Goal: Communication & Community: Answer question/provide support

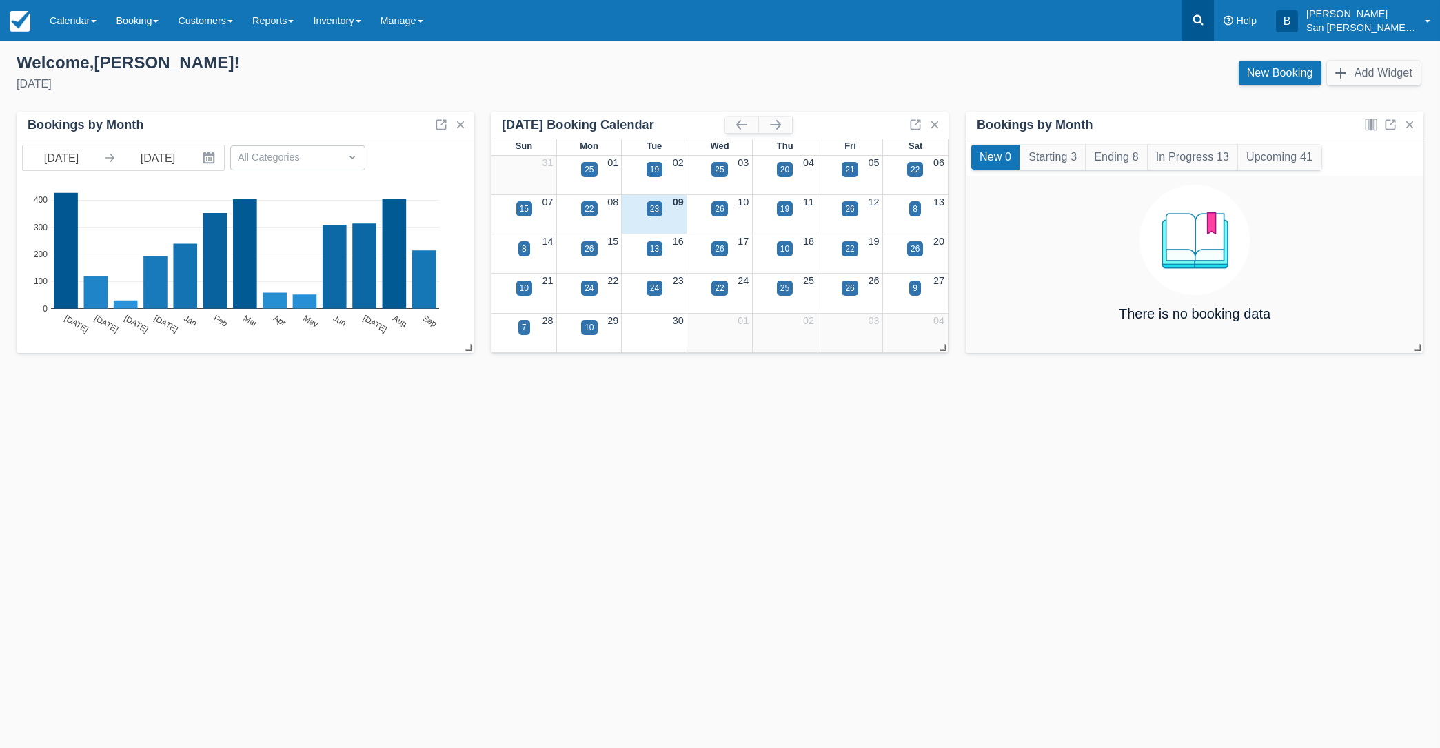
click at [1193, 12] on link at bounding box center [1198, 20] width 32 height 41
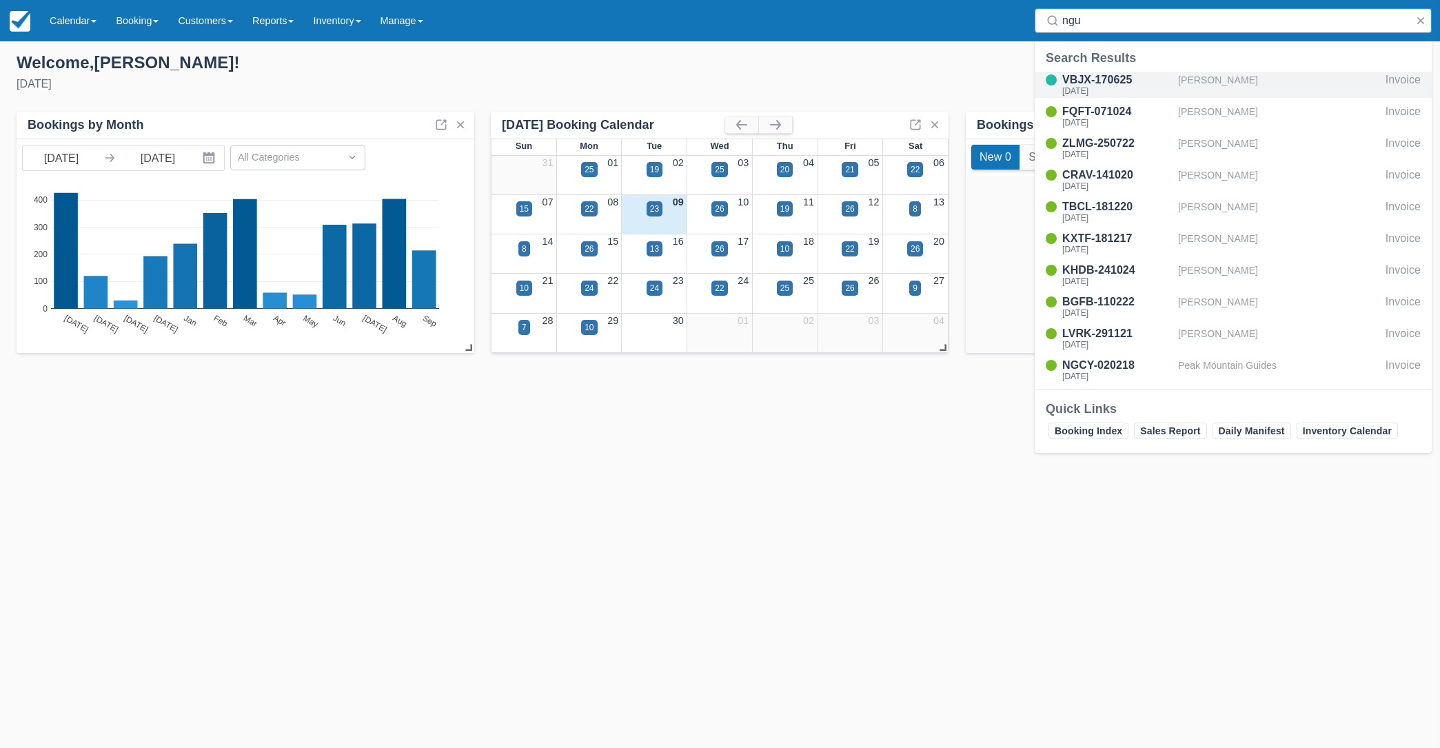
type input "ngu"
click at [1069, 88] on div "[DATE]" at bounding box center [1117, 91] width 110 height 8
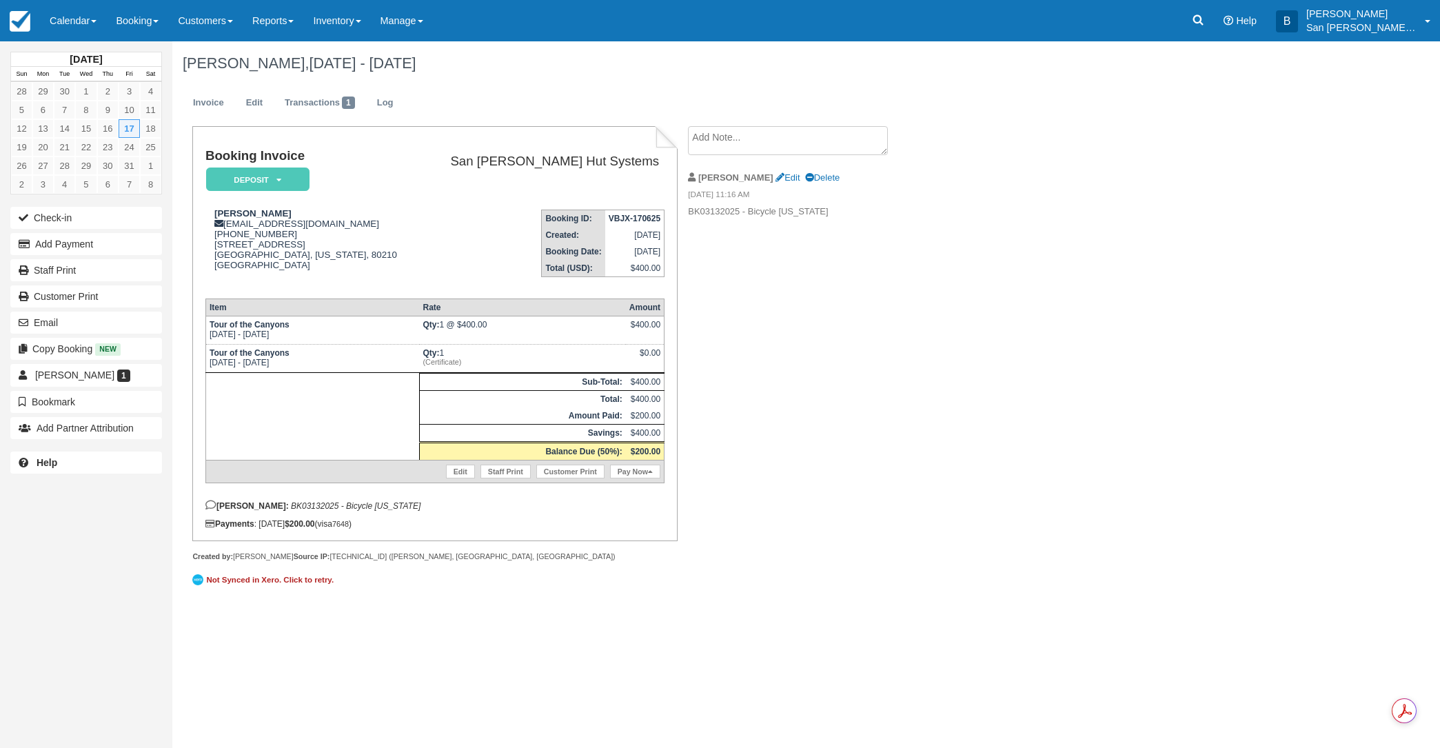
drag, startPoint x: 759, startPoint y: 584, endPoint x: 472, endPoint y: 418, distance: 331.0
click at [759, 584] on div "Booking Invoice Deposit   Pending Reserved Paid Waiting Cancelled Shuttle San J…" at bounding box center [551, 366] width 758 height 480
click at [1214, 25] on link at bounding box center [1198, 20] width 32 height 41
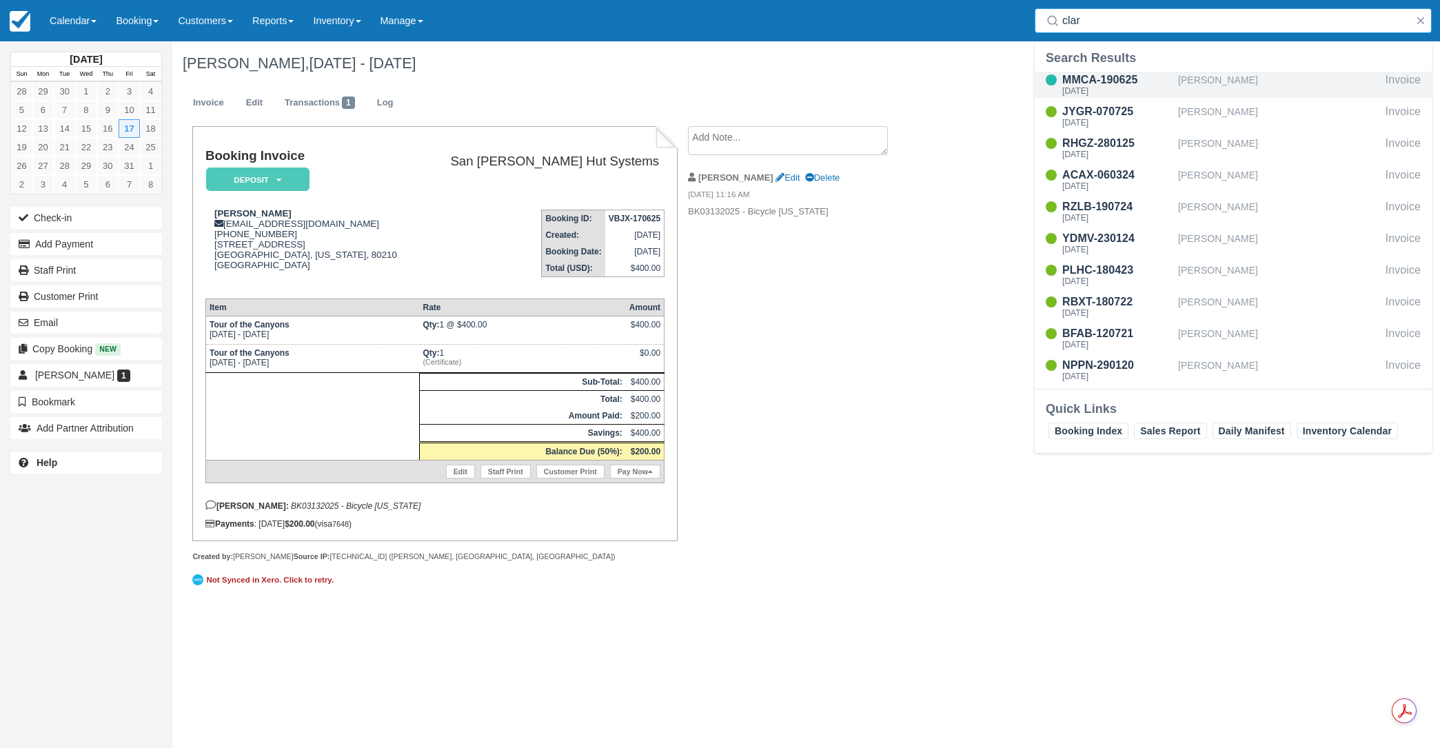
type input "clar"
click at [1083, 78] on div "MMCA-190625" at bounding box center [1117, 80] width 110 height 17
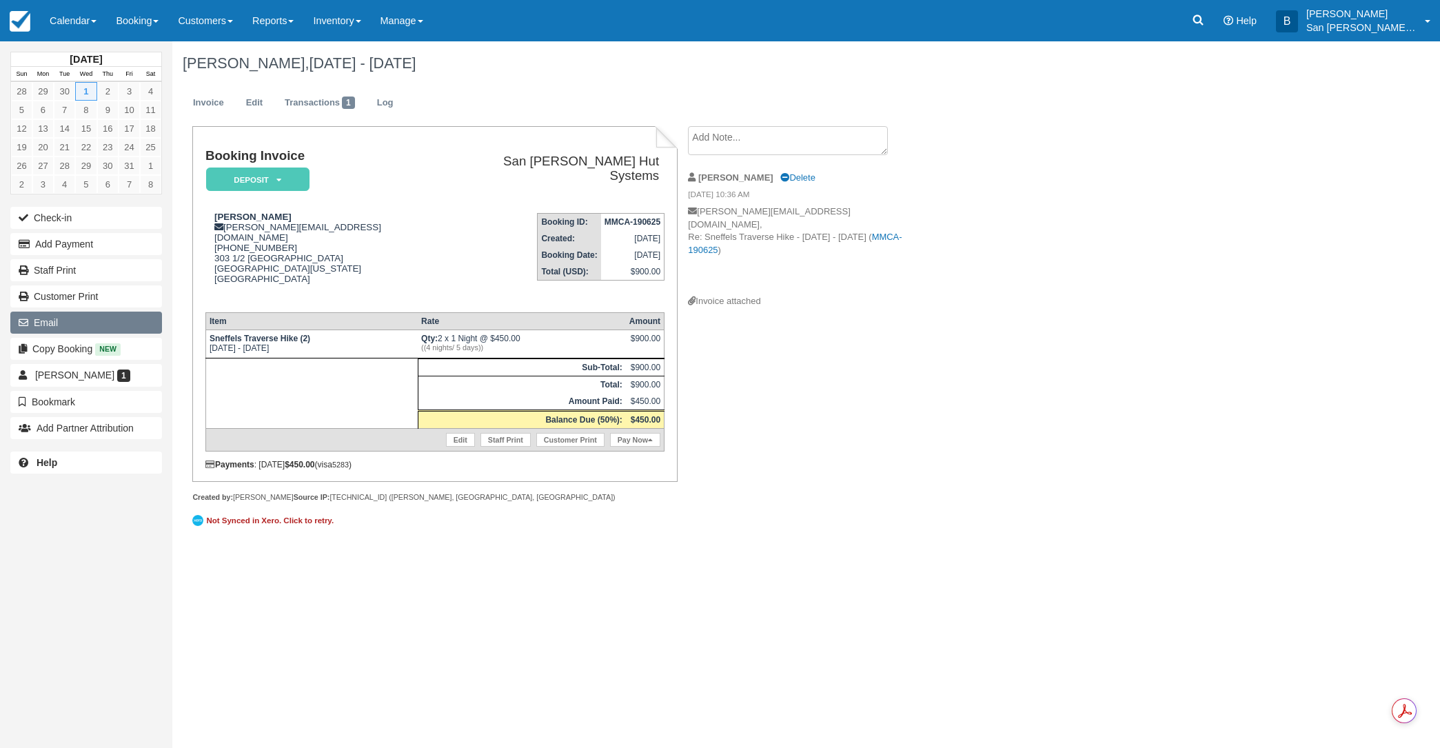
click at [36, 324] on button "Email" at bounding box center [86, 323] width 152 height 22
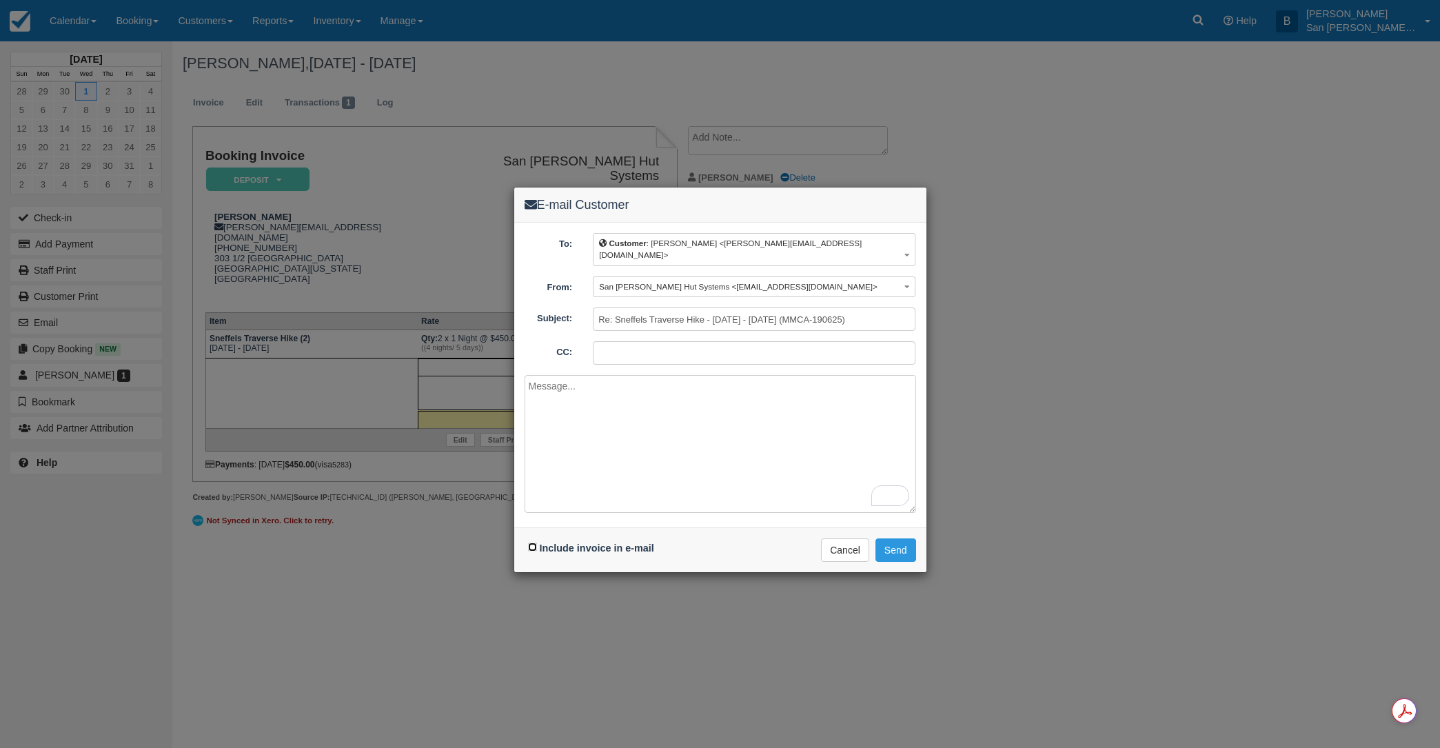
drag, startPoint x: 533, startPoint y: 533, endPoint x: 575, endPoint y: 472, distance: 73.8
click at [533, 542] on input "Include invoice in e-mail" at bounding box center [532, 546] width 9 height 9
checkbox input "true"
click at [613, 405] on textarea "To enrich screen reader interactions, please activate Accessibility in Grammarl…" at bounding box center [719, 444] width 391 height 138
type textarea "H"
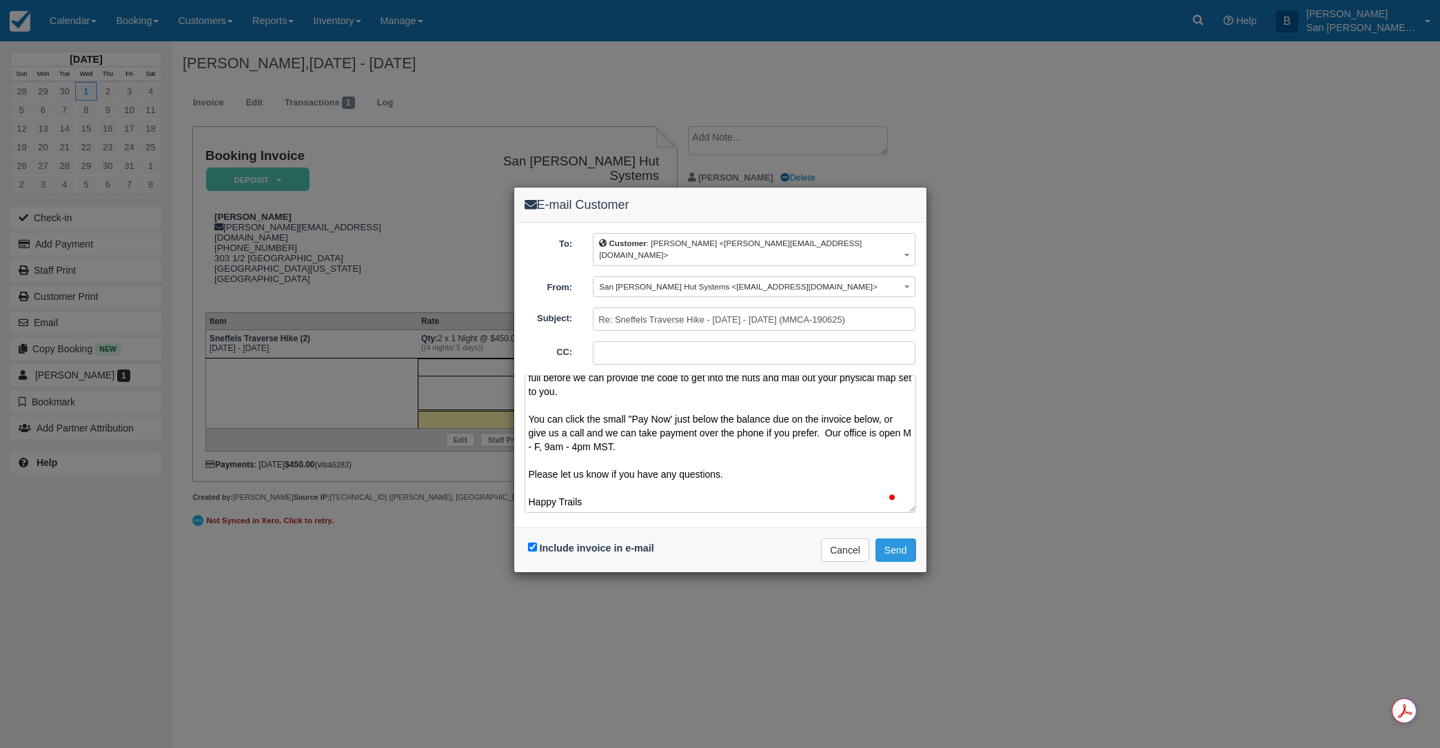
scroll to position [72, 0]
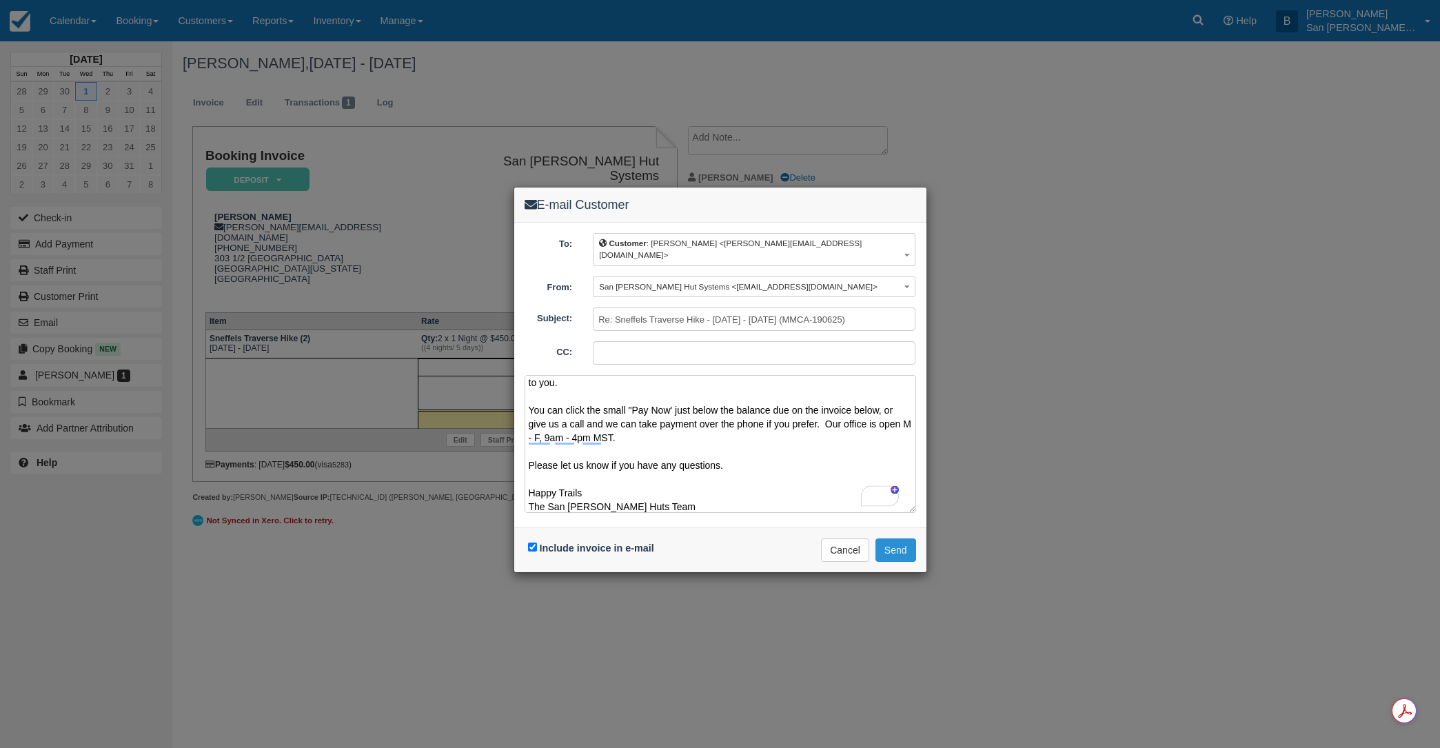
type textarea "Hi Marie Thank you for completing your Liability Waiver and Group Roster. We'd …"
click at [891, 538] on button "Send" at bounding box center [895, 549] width 41 height 23
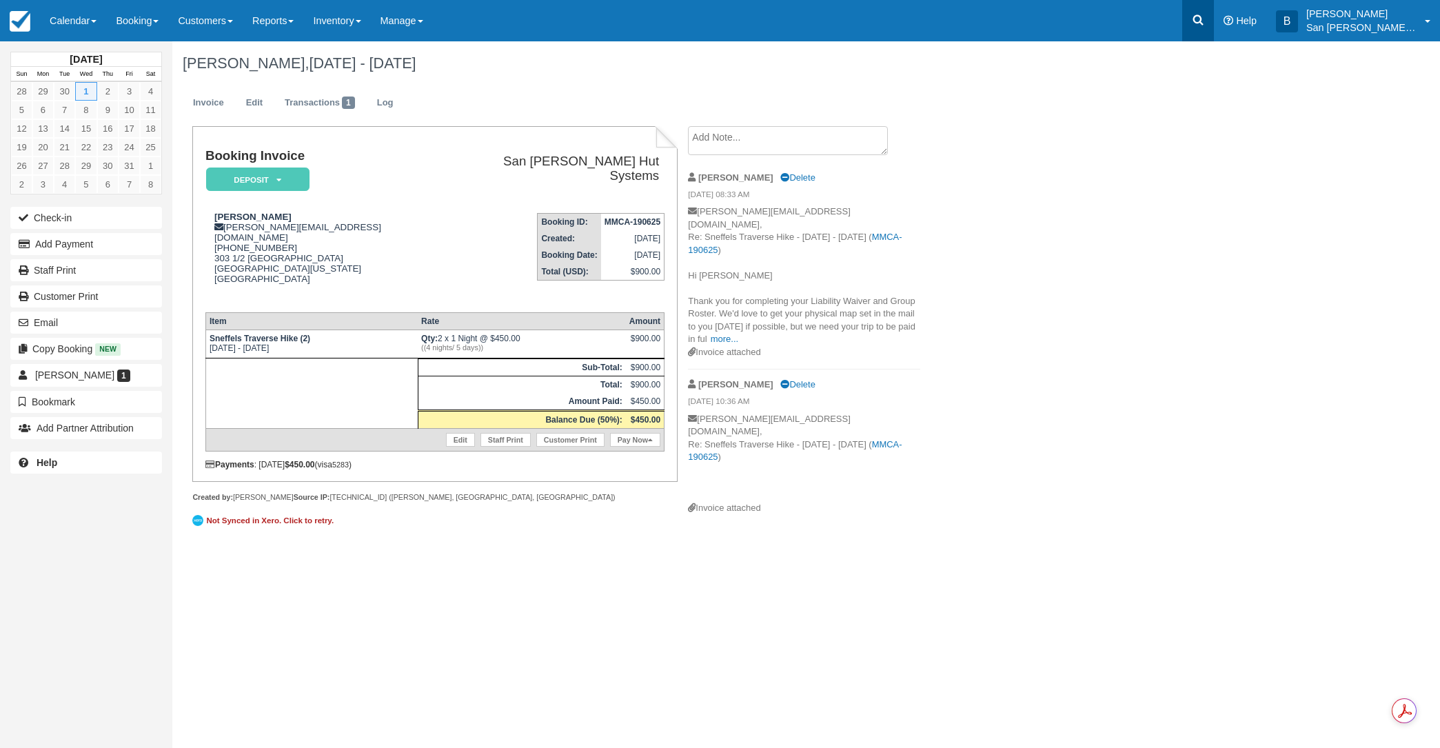
click at [1214, 21] on link at bounding box center [1198, 20] width 32 height 41
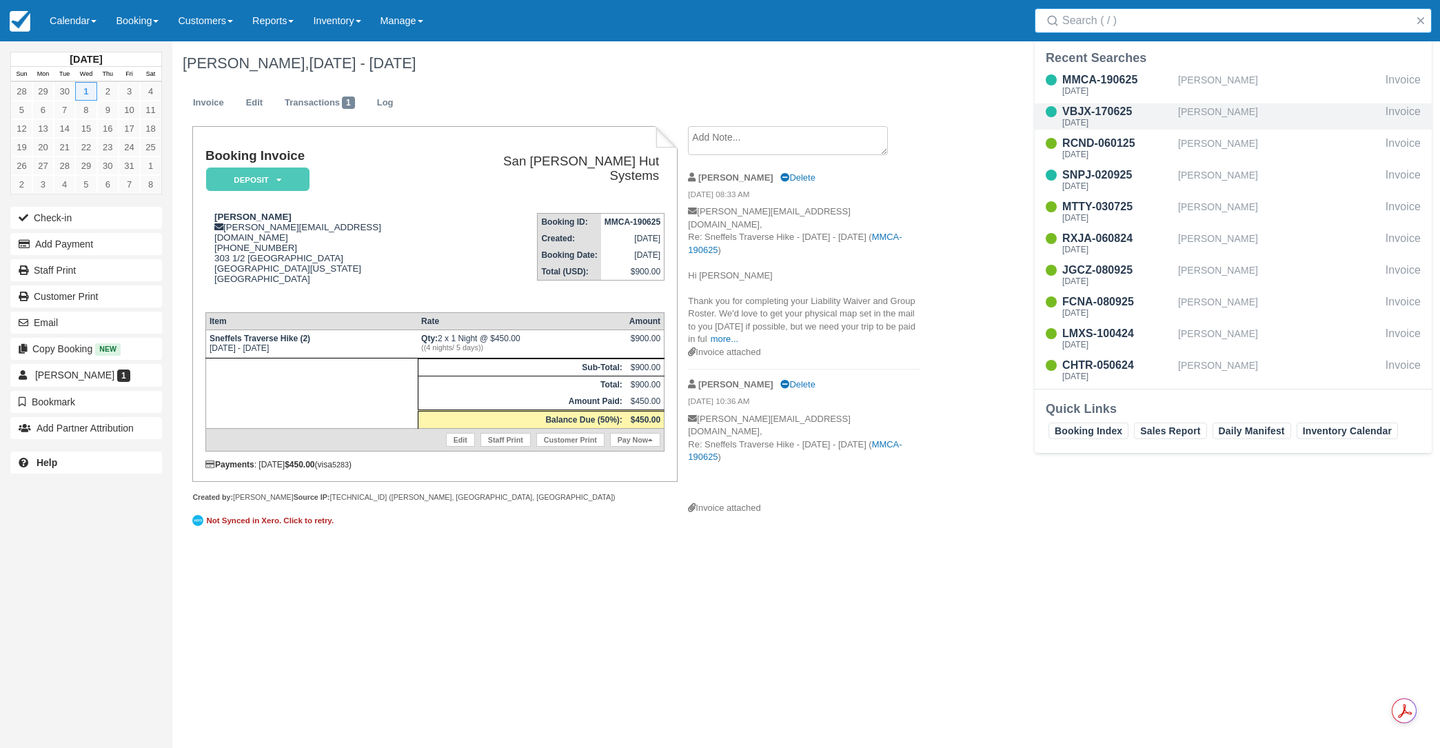
click at [1214, 112] on div "[PERSON_NAME]" at bounding box center [1279, 116] width 202 height 26
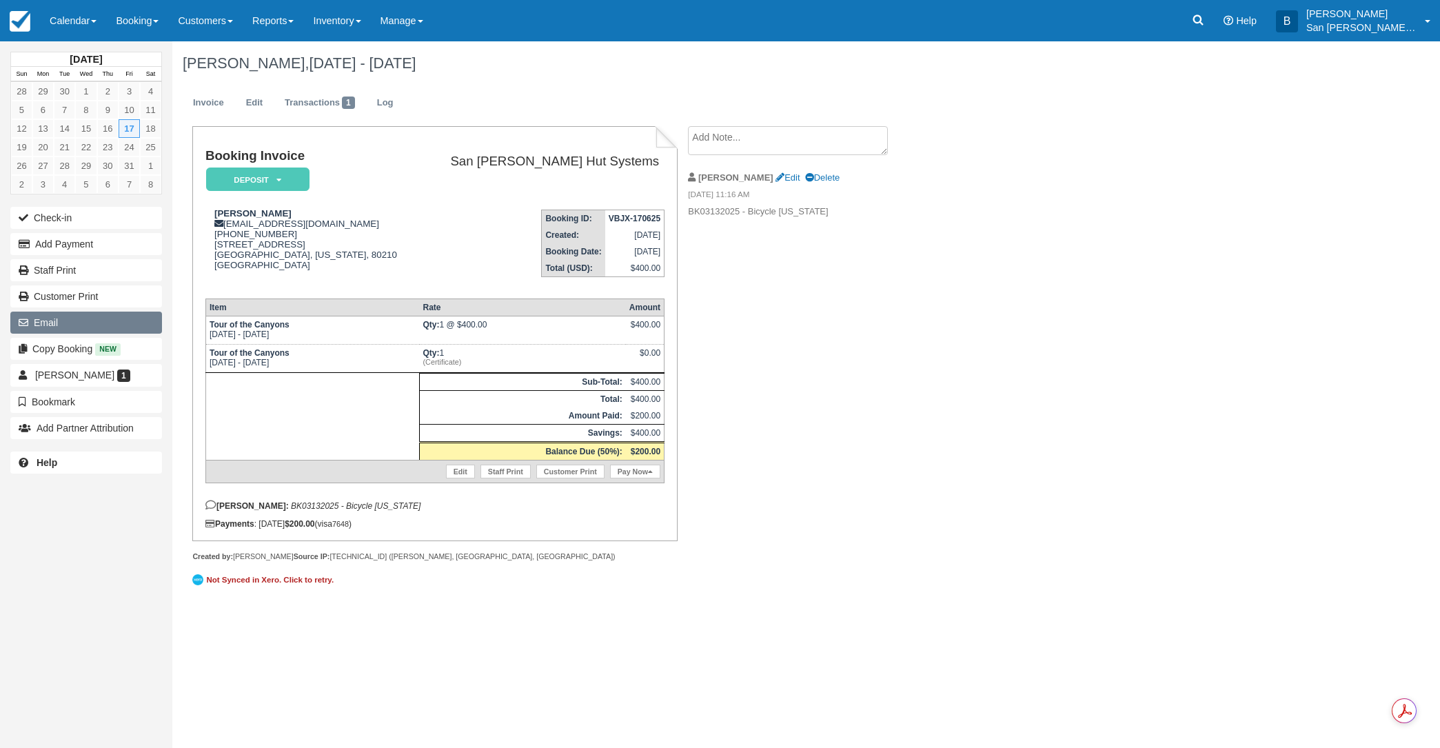
click at [68, 320] on button "Email" at bounding box center [86, 323] width 152 height 22
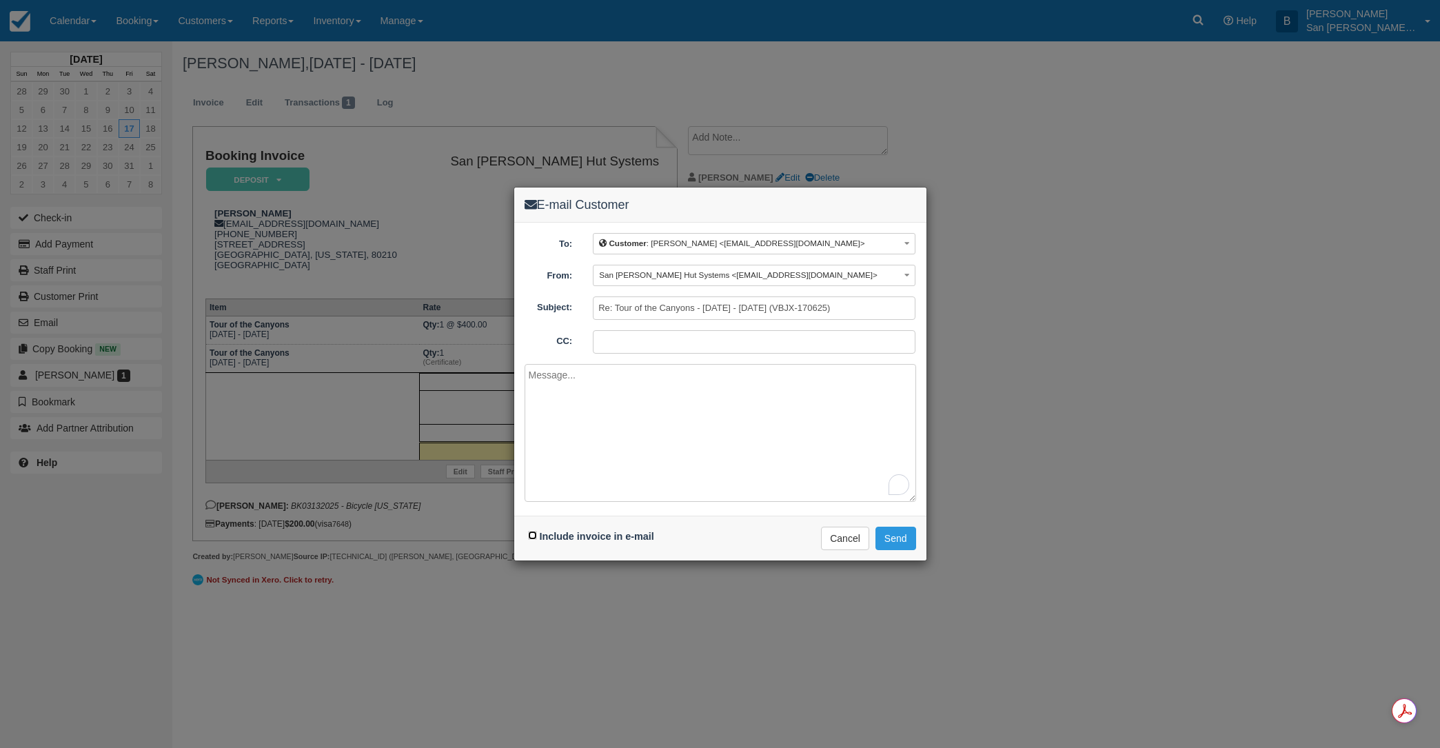
click at [533, 538] on input "Include invoice in e-mail" at bounding box center [532, 535] width 9 height 9
checkbox input "true"
click at [600, 386] on textarea "To enrich screen reader interactions, please activate Accessibility in Grammarl…" at bounding box center [719, 433] width 391 height 138
type textarea "Hi Lara"
drag, startPoint x: 839, startPoint y: 535, endPoint x: 784, endPoint y: 63, distance: 475.2
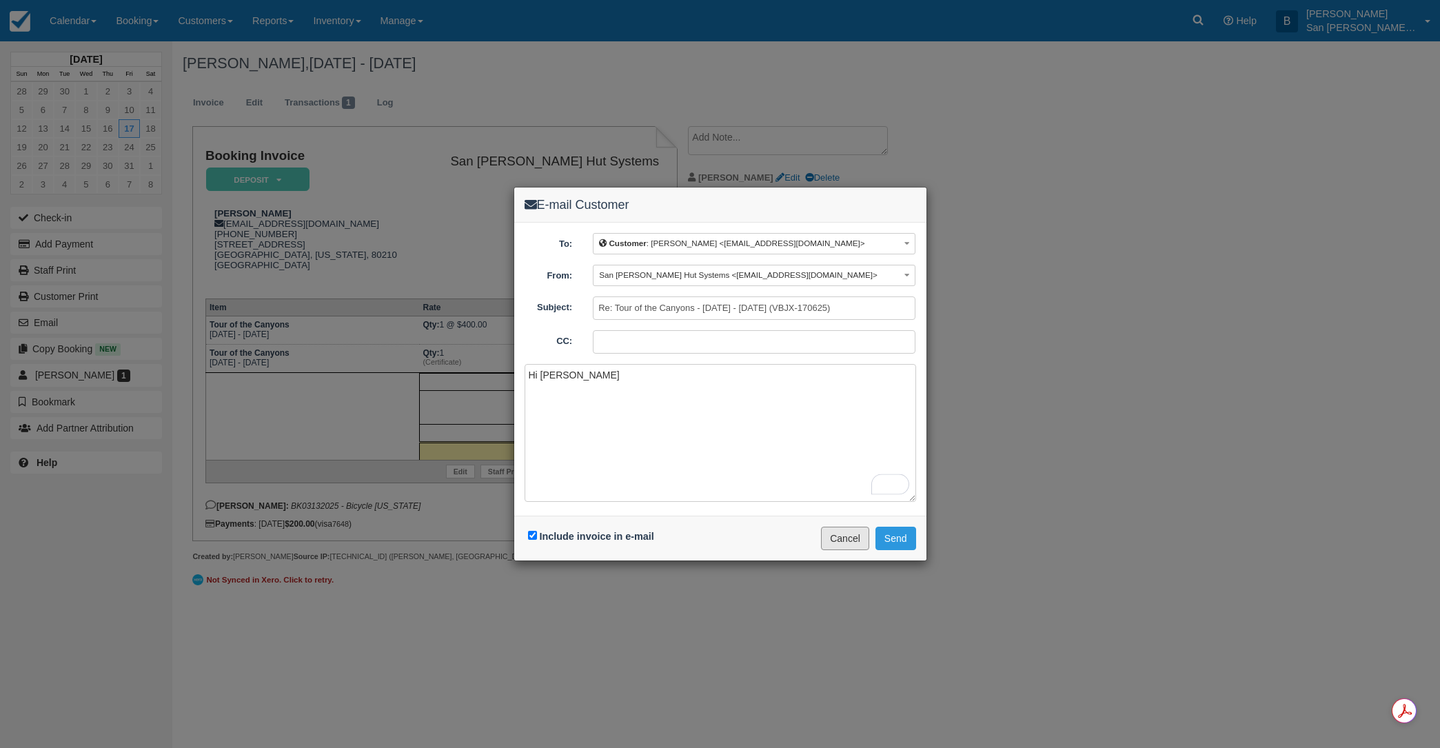
click at [839, 536] on button "Cancel" at bounding box center [845, 538] width 48 height 23
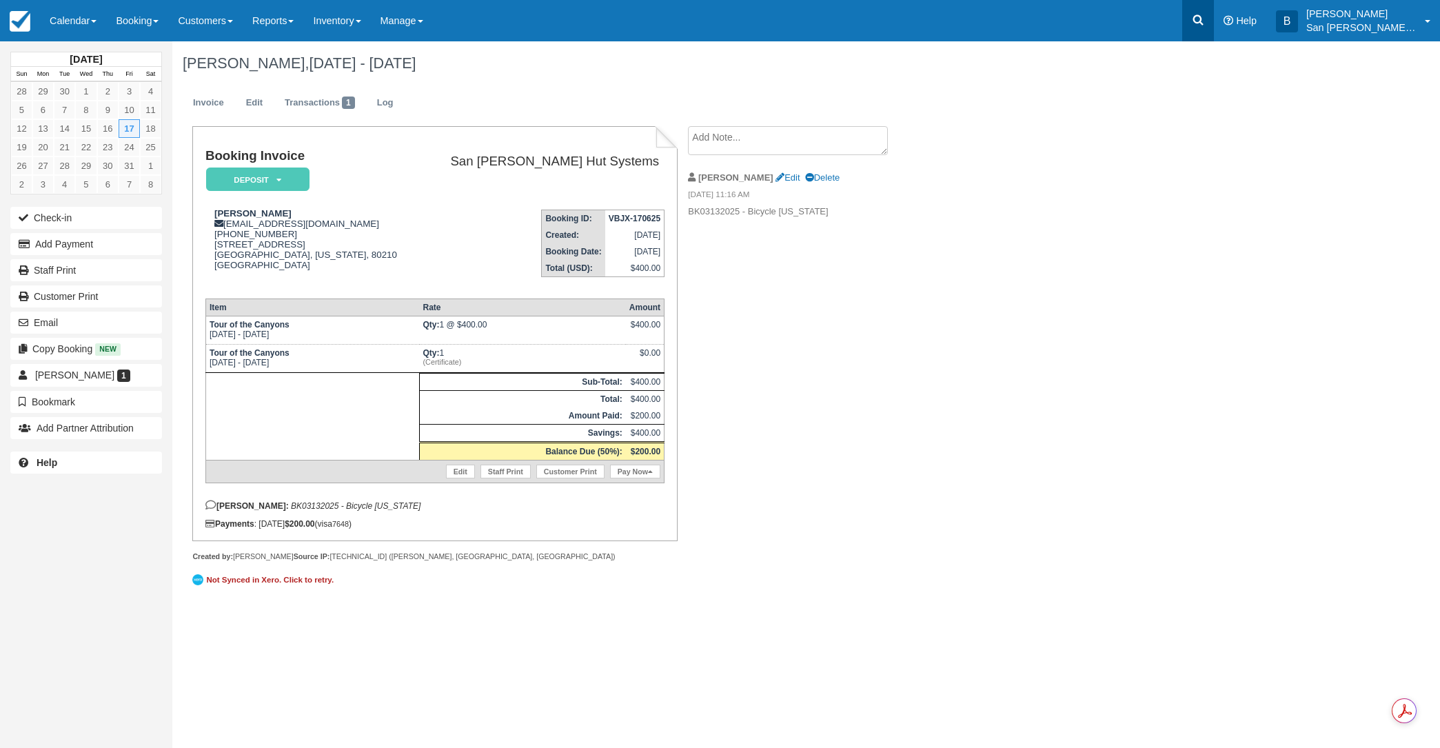
click at [1205, 15] on icon at bounding box center [1198, 20] width 14 height 14
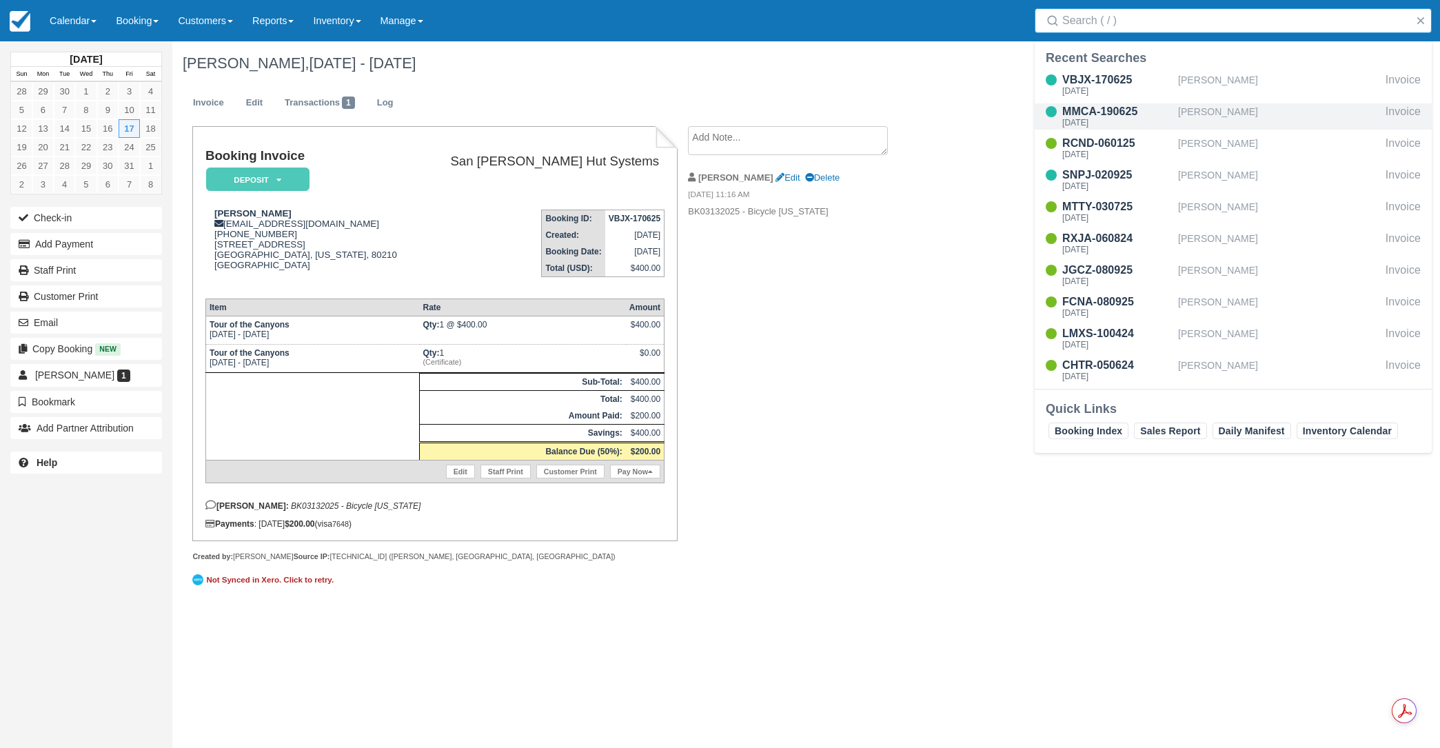
click at [1195, 110] on div "[PERSON_NAME]" at bounding box center [1279, 116] width 202 height 26
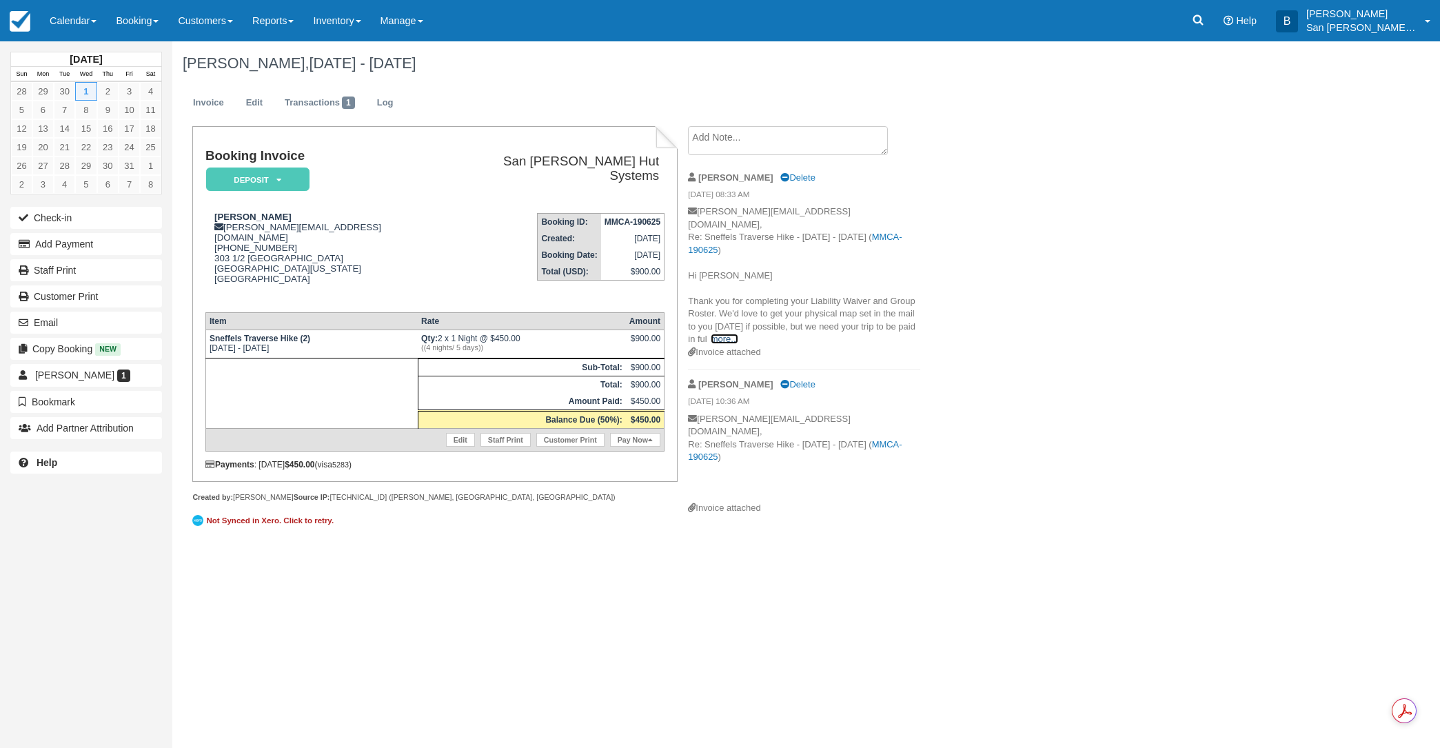
click at [715, 334] on link "more..." at bounding box center [725, 339] width 28 height 10
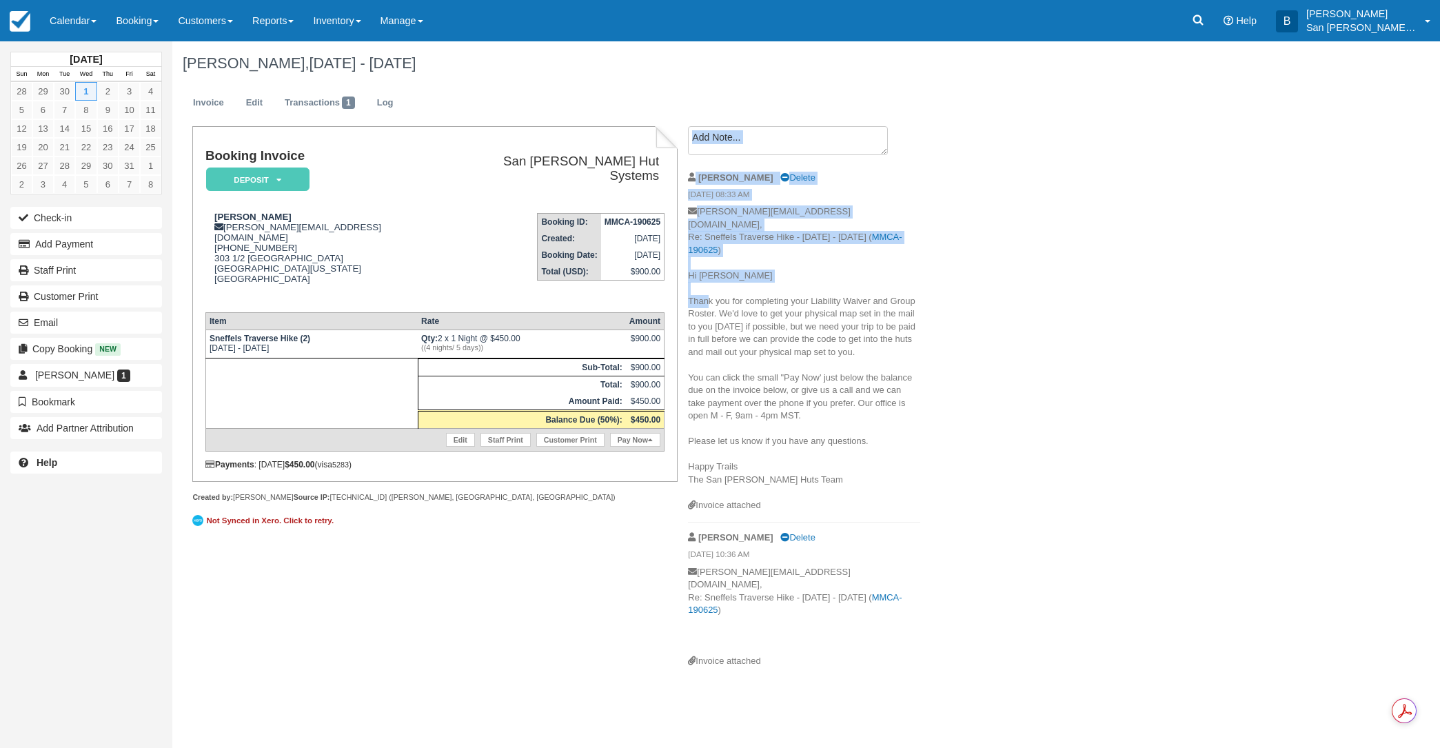
drag, startPoint x: 687, startPoint y: 287, endPoint x: 723, endPoint y: 294, distance: 36.5
click at [706, 292] on div "Create Show on invoice Brandie Delete 09/09/25 08:33 AM clark.marie55@gmail.com…" at bounding box center [803, 401] width 253 height 551
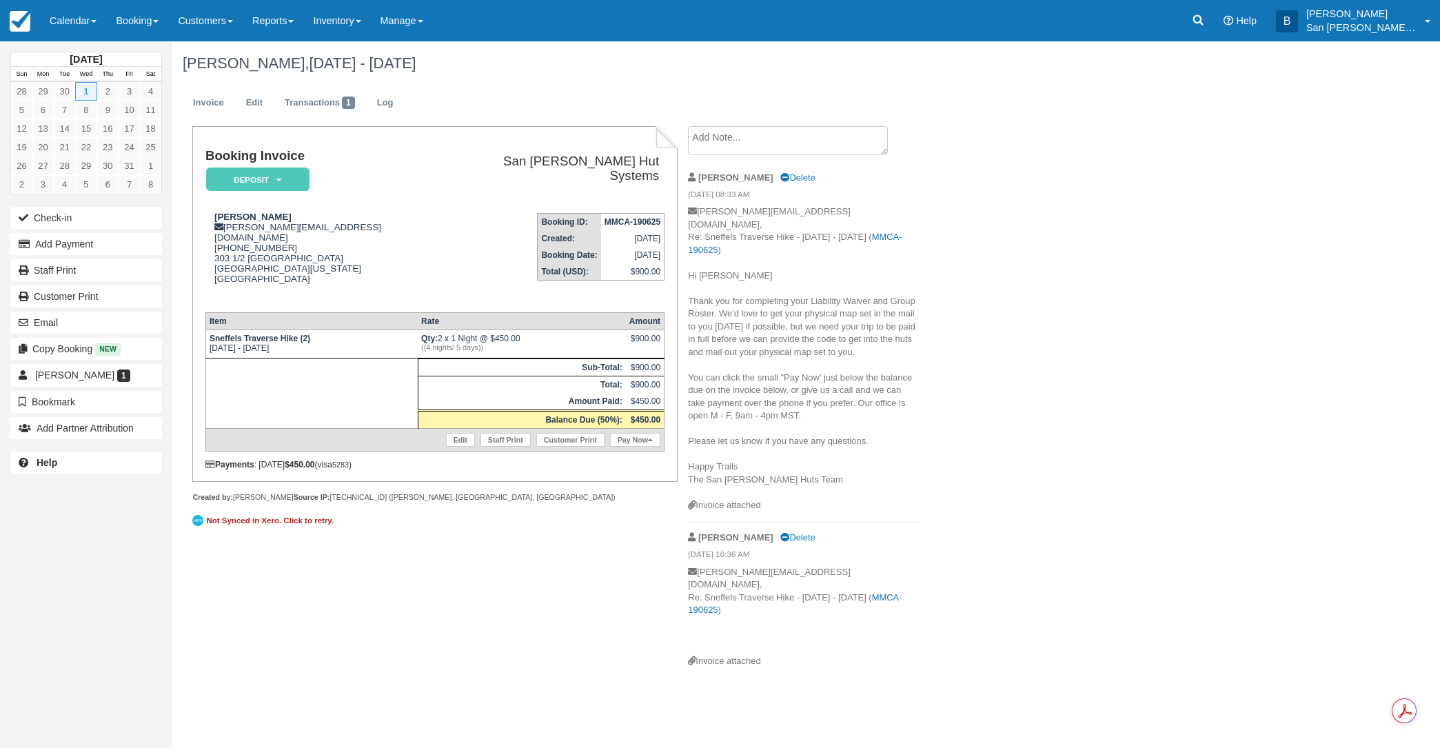
click at [748, 290] on p "clark.marie55@gmail.com, Re: Sneffels Traverse Hike - Wed Oct 1 2025 - Thu Oct …" at bounding box center [804, 352] width 232 height 294
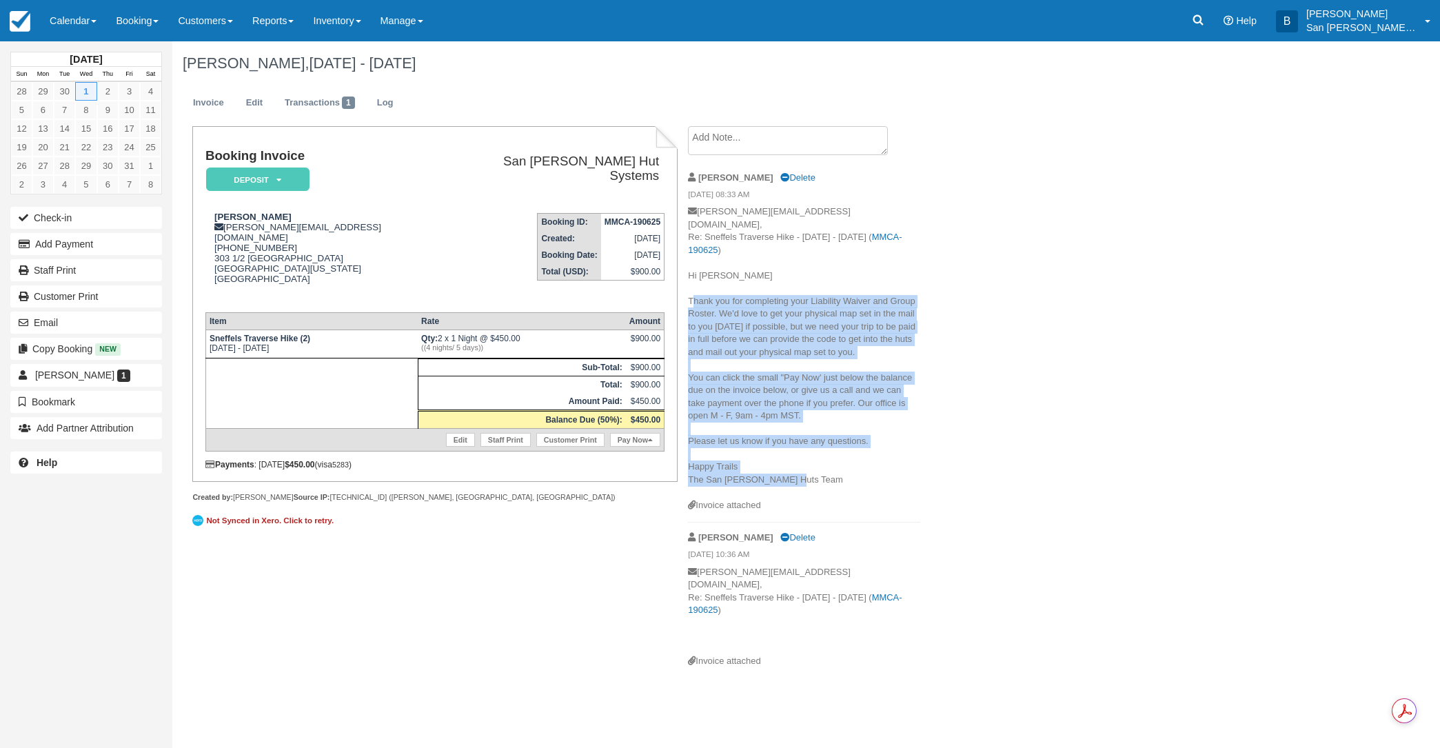
drag, startPoint x: 691, startPoint y: 289, endPoint x: 890, endPoint y: 469, distance: 268.4
click at [890, 469] on p "clark.marie55@gmail.com, Re: Sneffels Traverse Hike - Wed Oct 1 2025 - Thu Oct …" at bounding box center [804, 352] width 232 height 294
copy p "Thank you for completing your Liability Waiver and Group Roster. We'd love to g…"
click at [1210, 29] on link at bounding box center [1198, 20] width 32 height 41
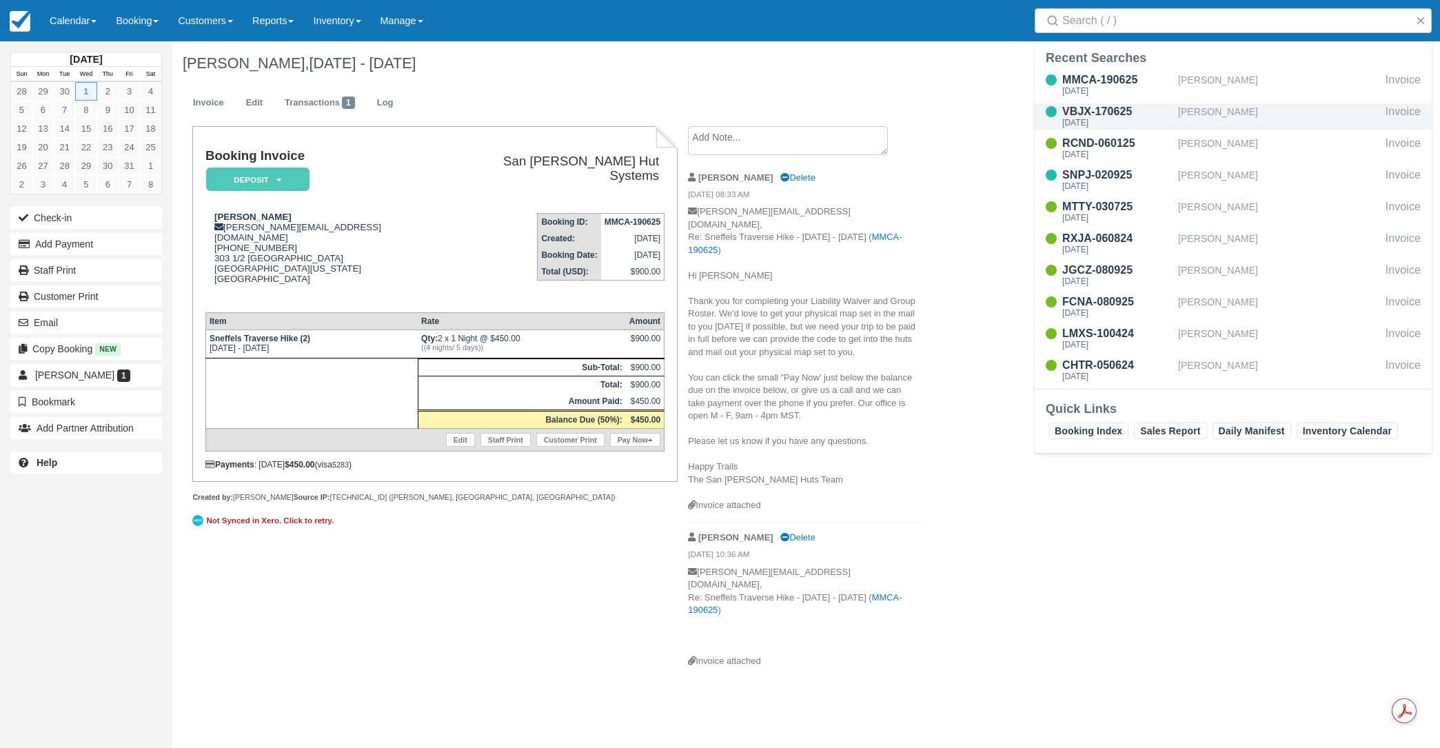
drag, startPoint x: 1213, startPoint y: 110, endPoint x: 1188, endPoint y: 127, distance: 29.8
click at [1213, 111] on div "[PERSON_NAME]" at bounding box center [1279, 116] width 202 height 26
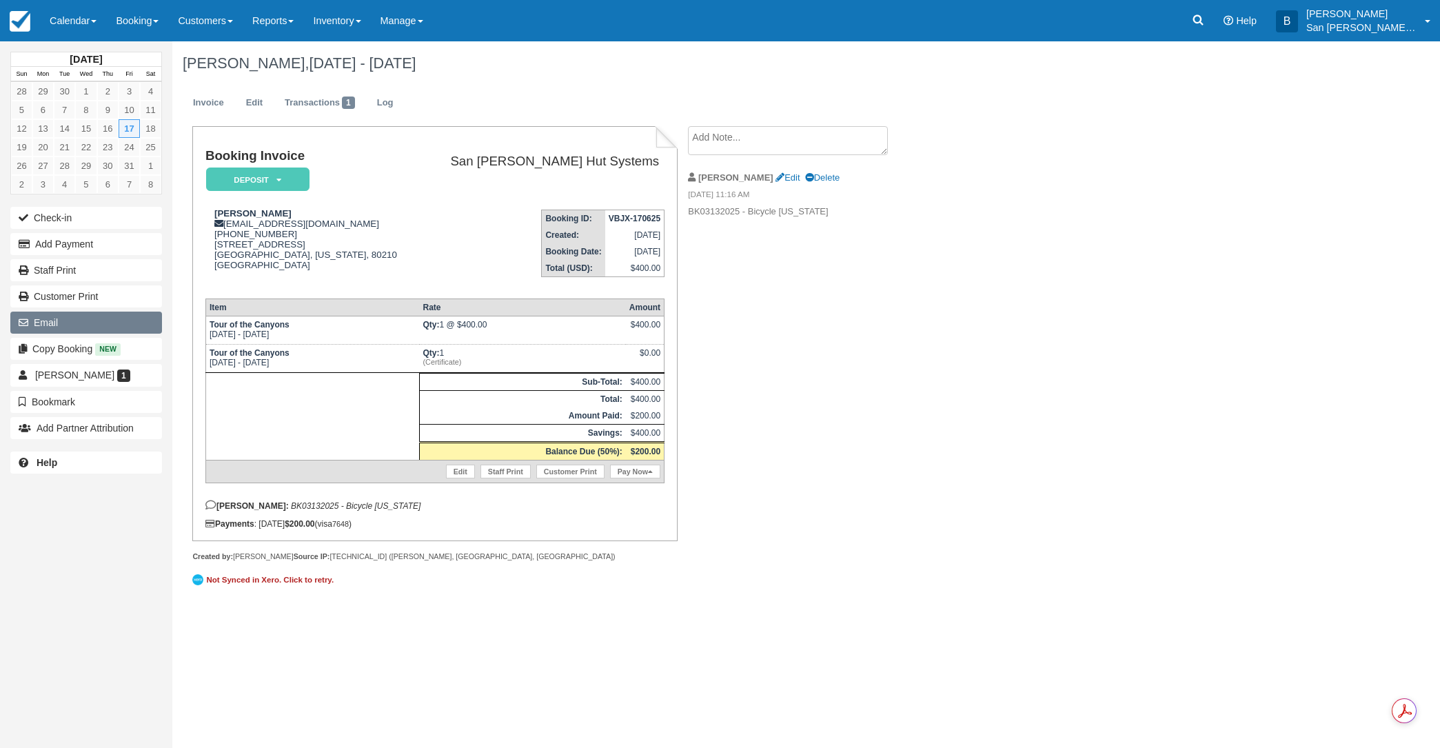
click at [43, 323] on button "Email" at bounding box center [86, 323] width 152 height 22
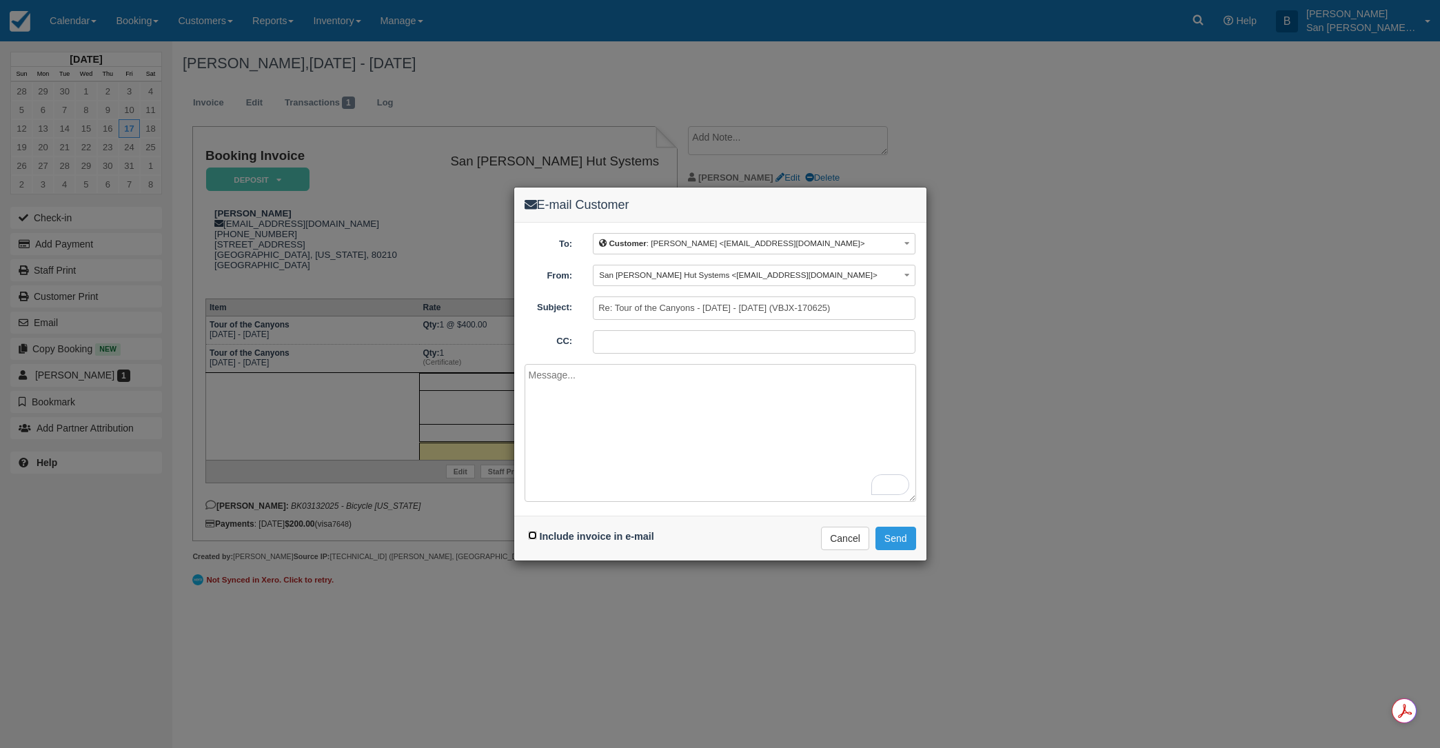
click at [533, 540] on input "Include invoice in e-mail" at bounding box center [532, 535] width 9 height 9
checkbox input "true"
click at [574, 382] on textarea "To enrich screen reader interactions, please activate Accessibility in Grammarl…" at bounding box center [719, 433] width 391 height 138
paste textarea "Thank you for completing your Liability Waiver and Group Roster. We'd love to g…"
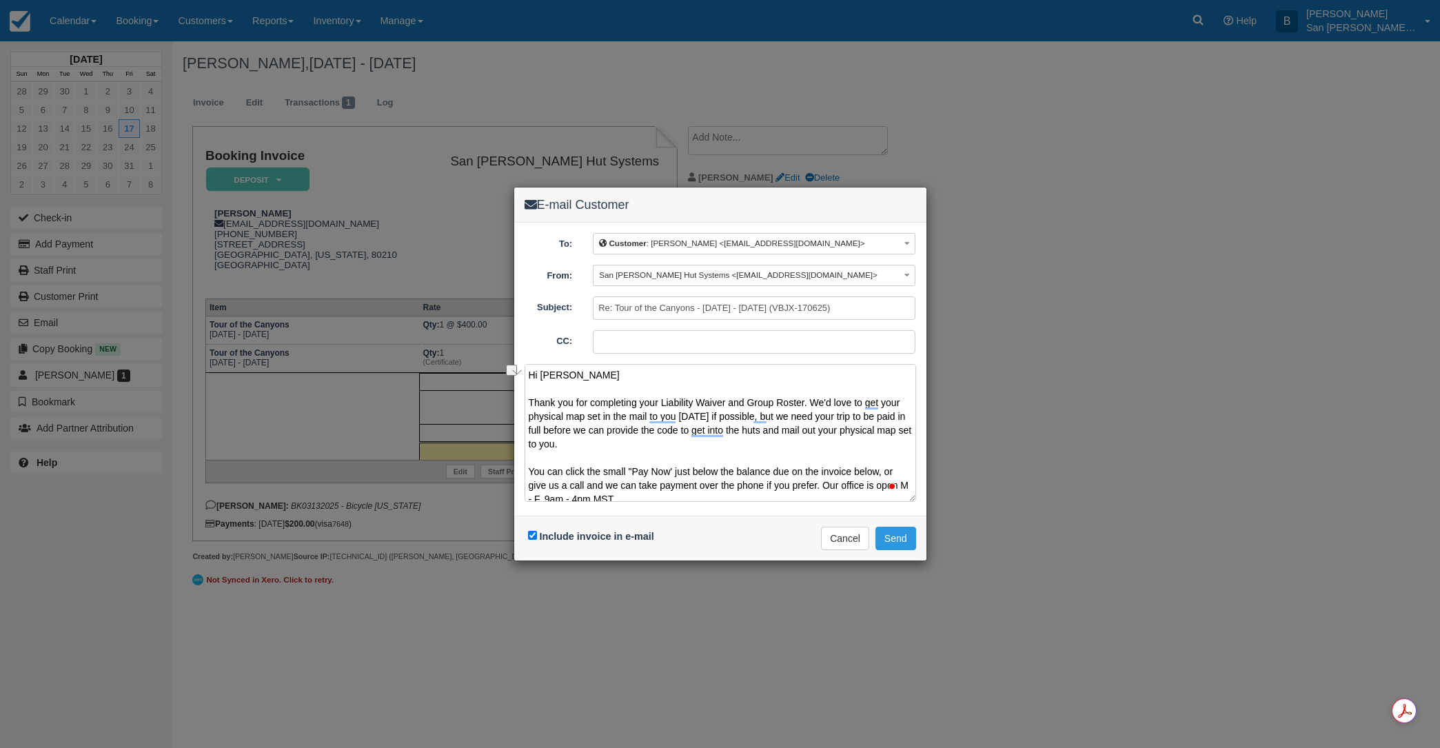
drag, startPoint x: 727, startPoint y: 403, endPoint x: 804, endPoint y: 402, distance: 77.2
click at [804, 402] on textarea "Hi [PERSON_NAME] Thank you for completing your Liability Waiver and Group Roste…" at bounding box center [719, 433] width 391 height 138
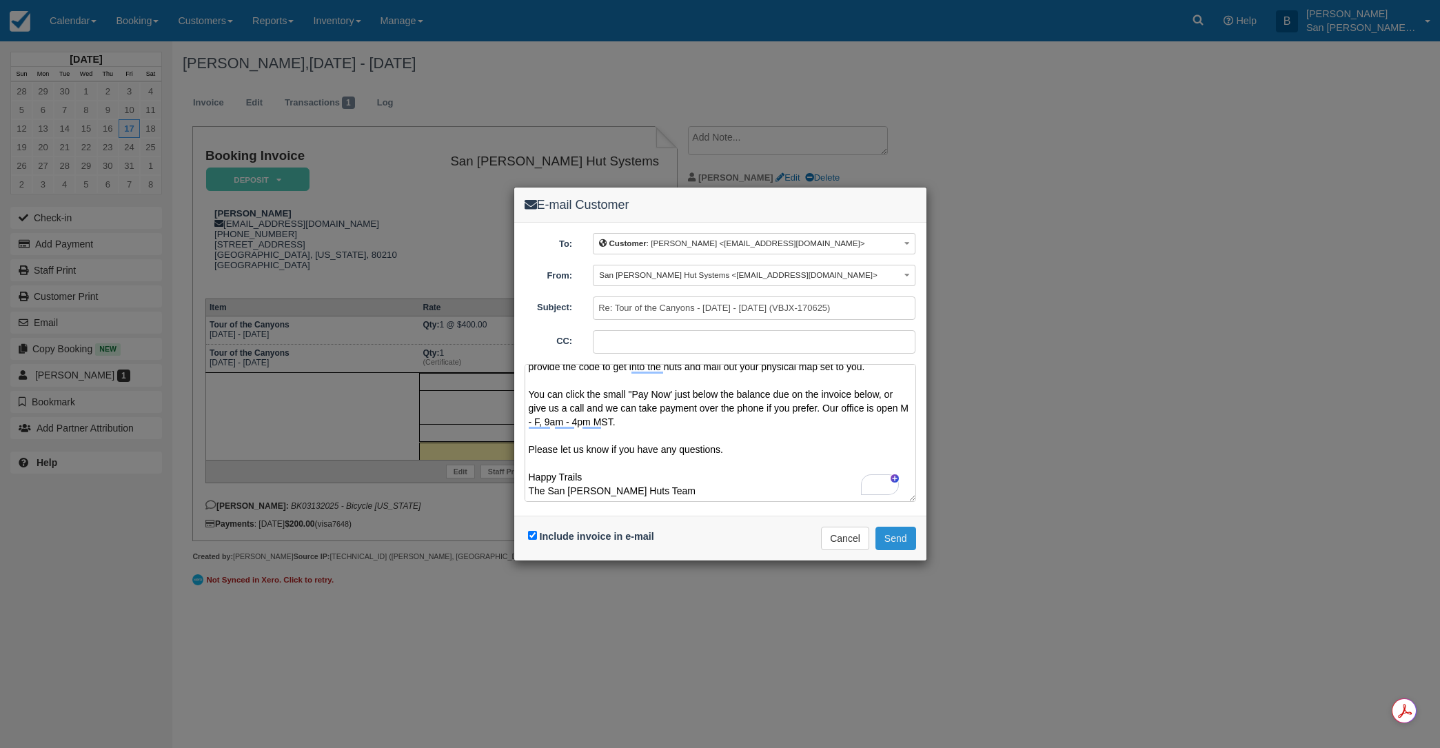
type textarea "Hi [PERSON_NAME] Thank you for completing your Liability Waiver. We'd love to g…"
click at [896, 540] on button "Send" at bounding box center [895, 538] width 41 height 23
